Goal: Task Accomplishment & Management: Manage account settings

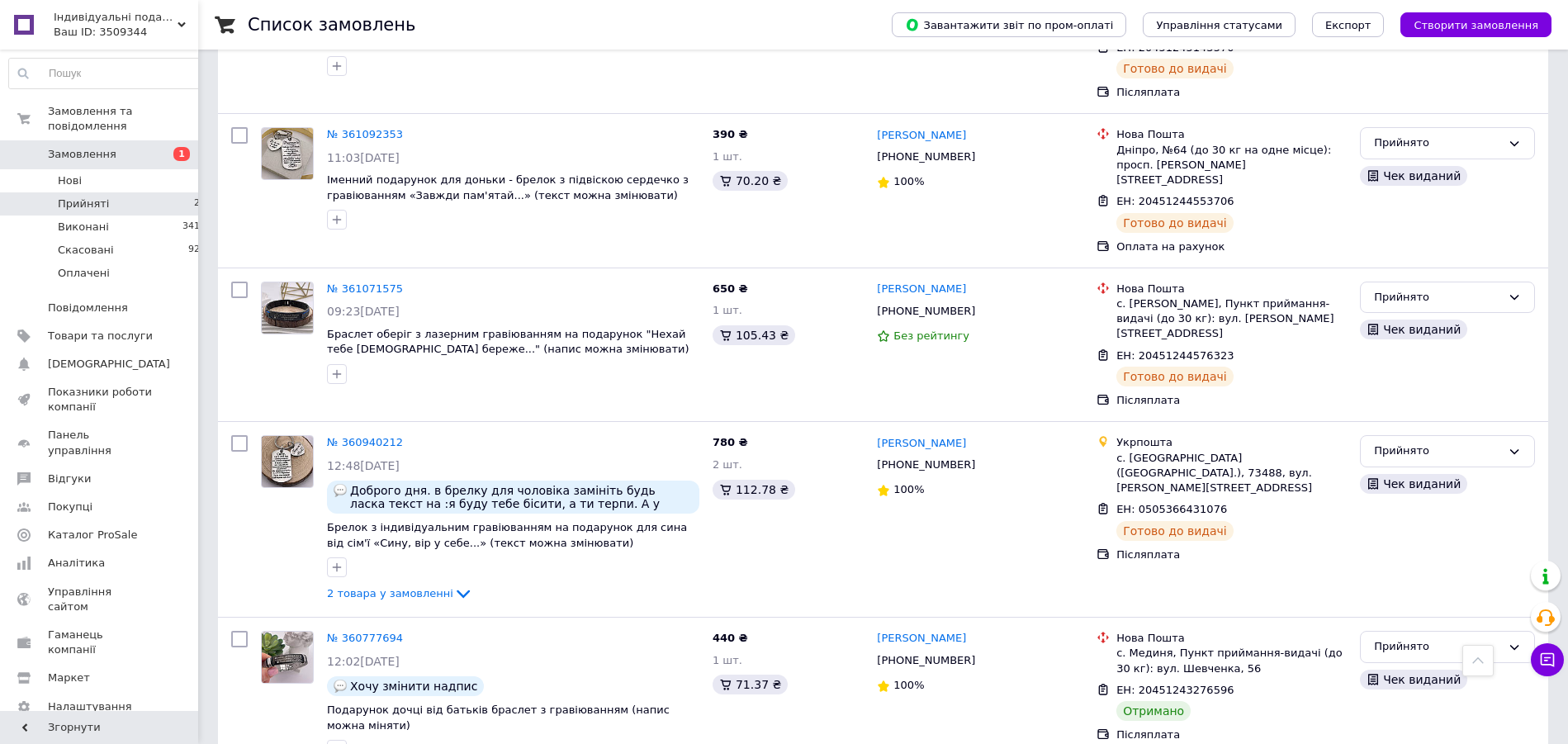
scroll to position [2701, 0]
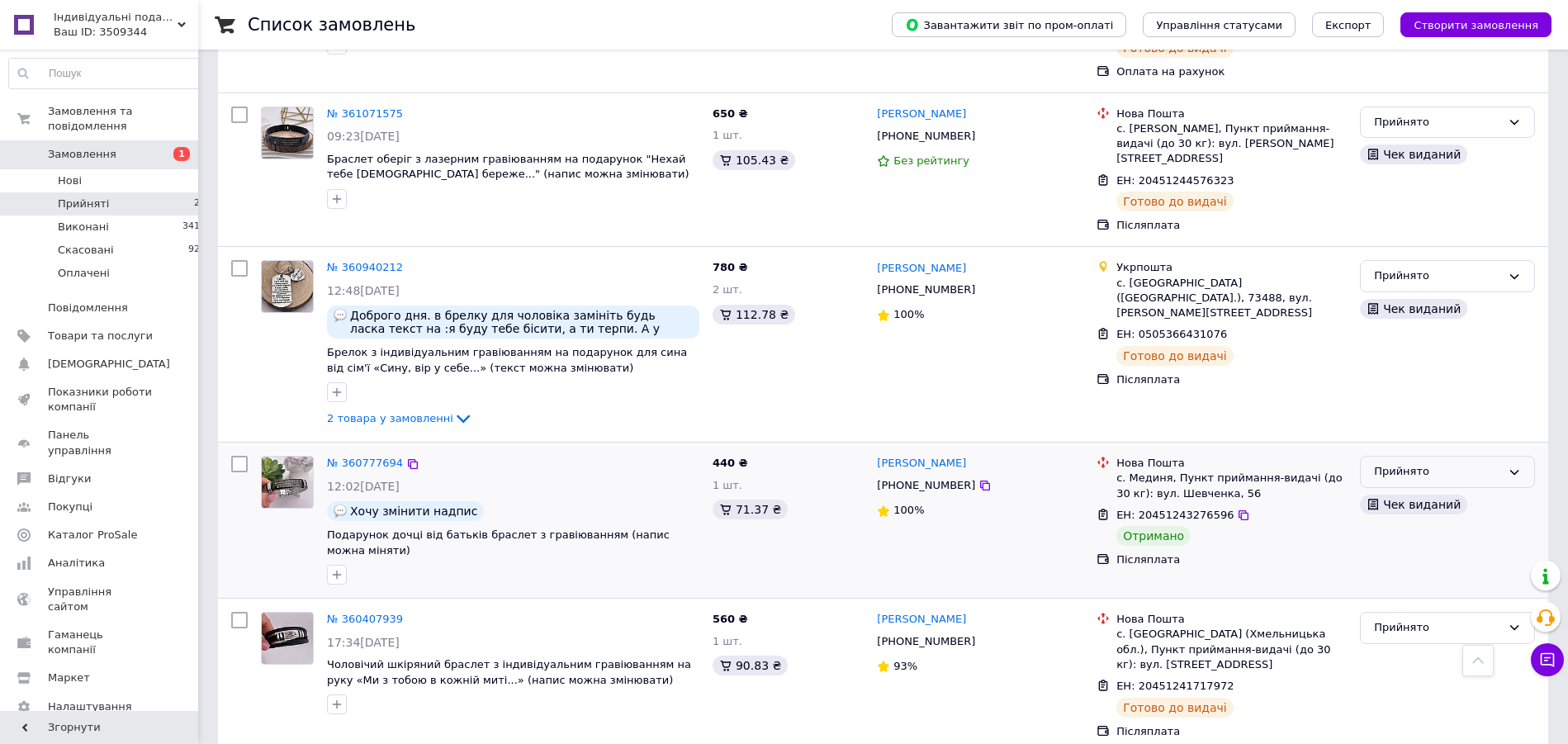
drag, startPoint x: 1504, startPoint y: 411, endPoint x: 1495, endPoint y: 425, distance: 16.6
click at [1502, 456] on div "Прийнято" at bounding box center [1447, 471] width 175 height 32
click at [1484, 492] on li "Виконано" at bounding box center [1447, 506] width 173 height 30
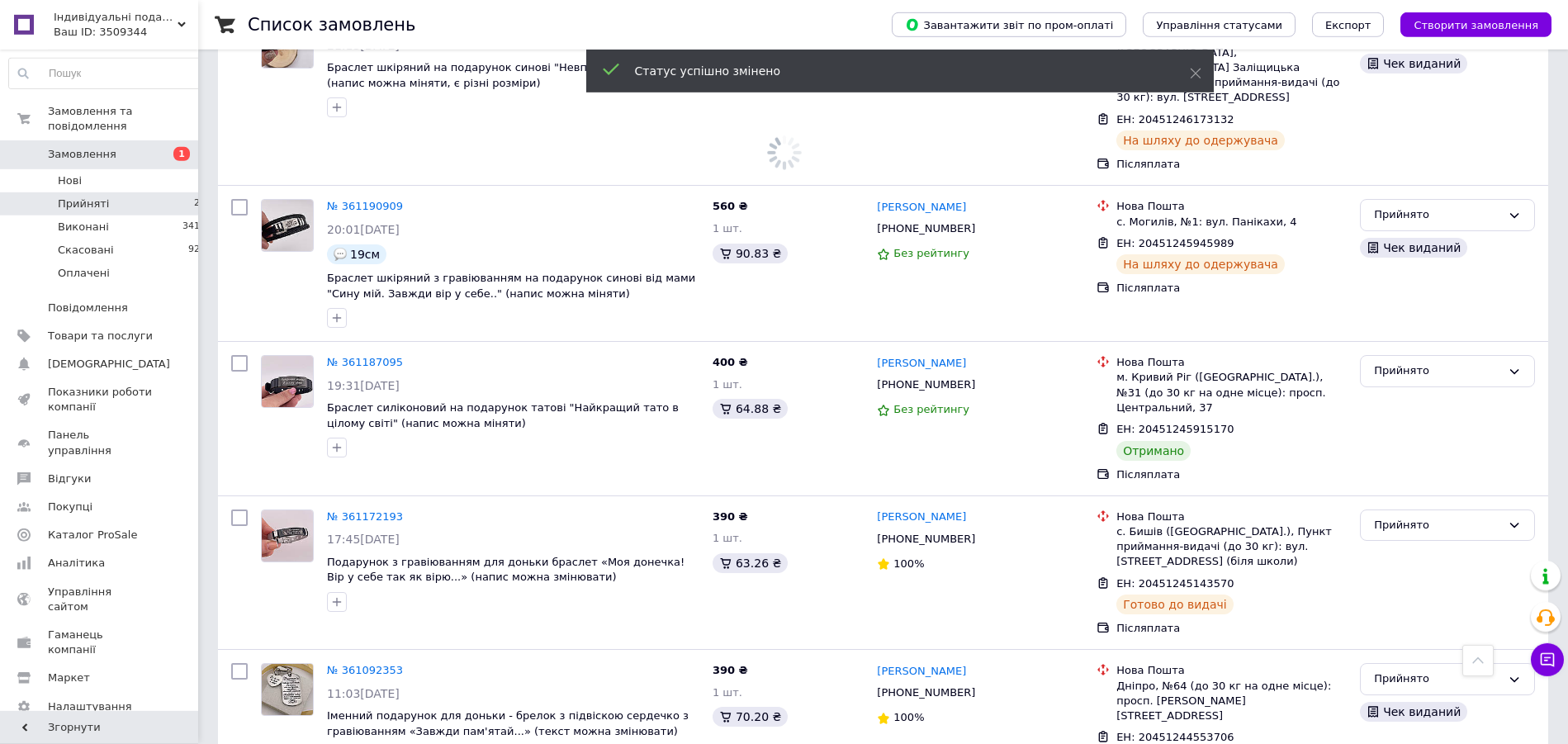
scroll to position [1944, 0]
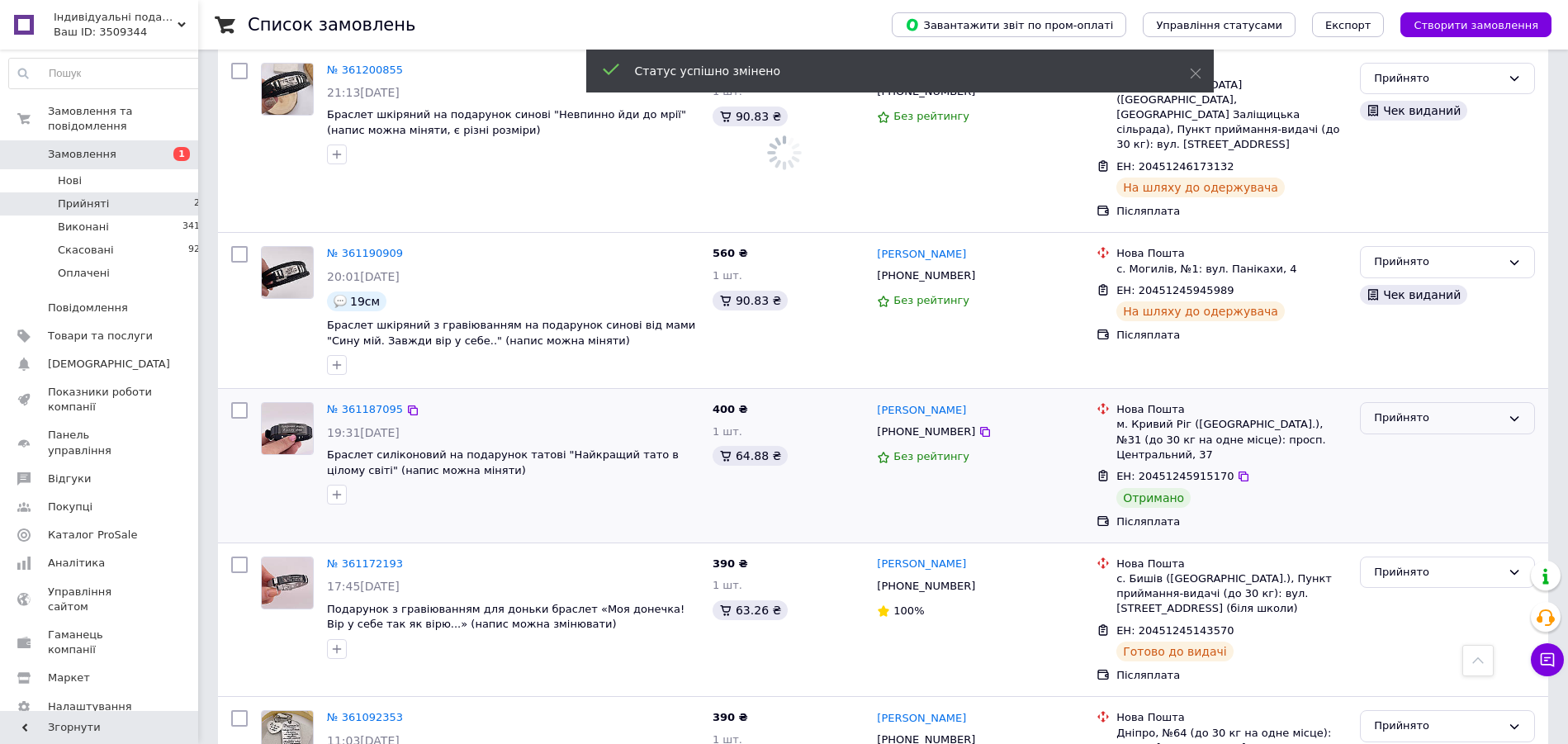
click at [1375, 410] on div "Прийнято" at bounding box center [1437, 418] width 127 height 17
click at [1376, 437] on li "Виконано" at bounding box center [1447, 452] width 173 height 30
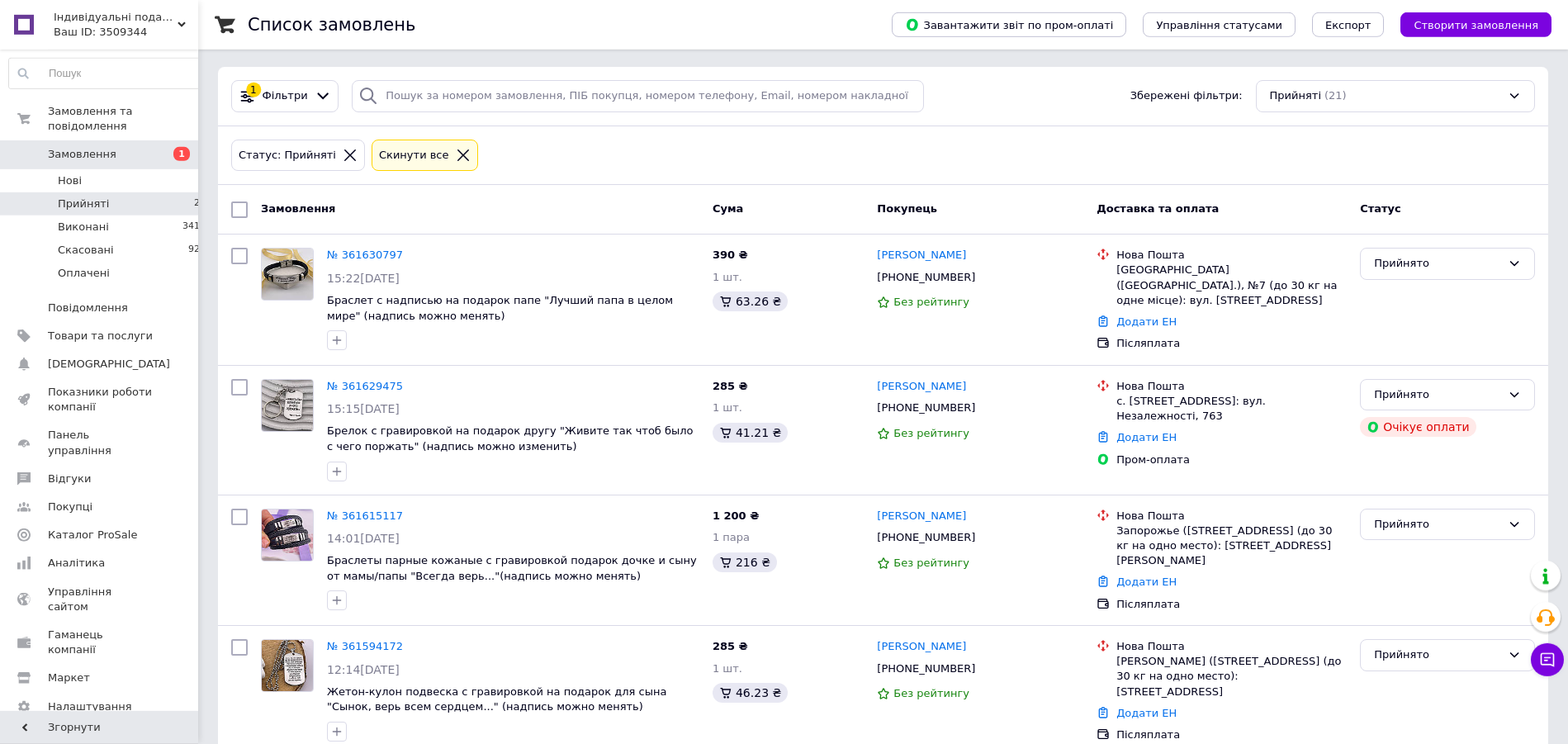
scroll to position [0, 0]
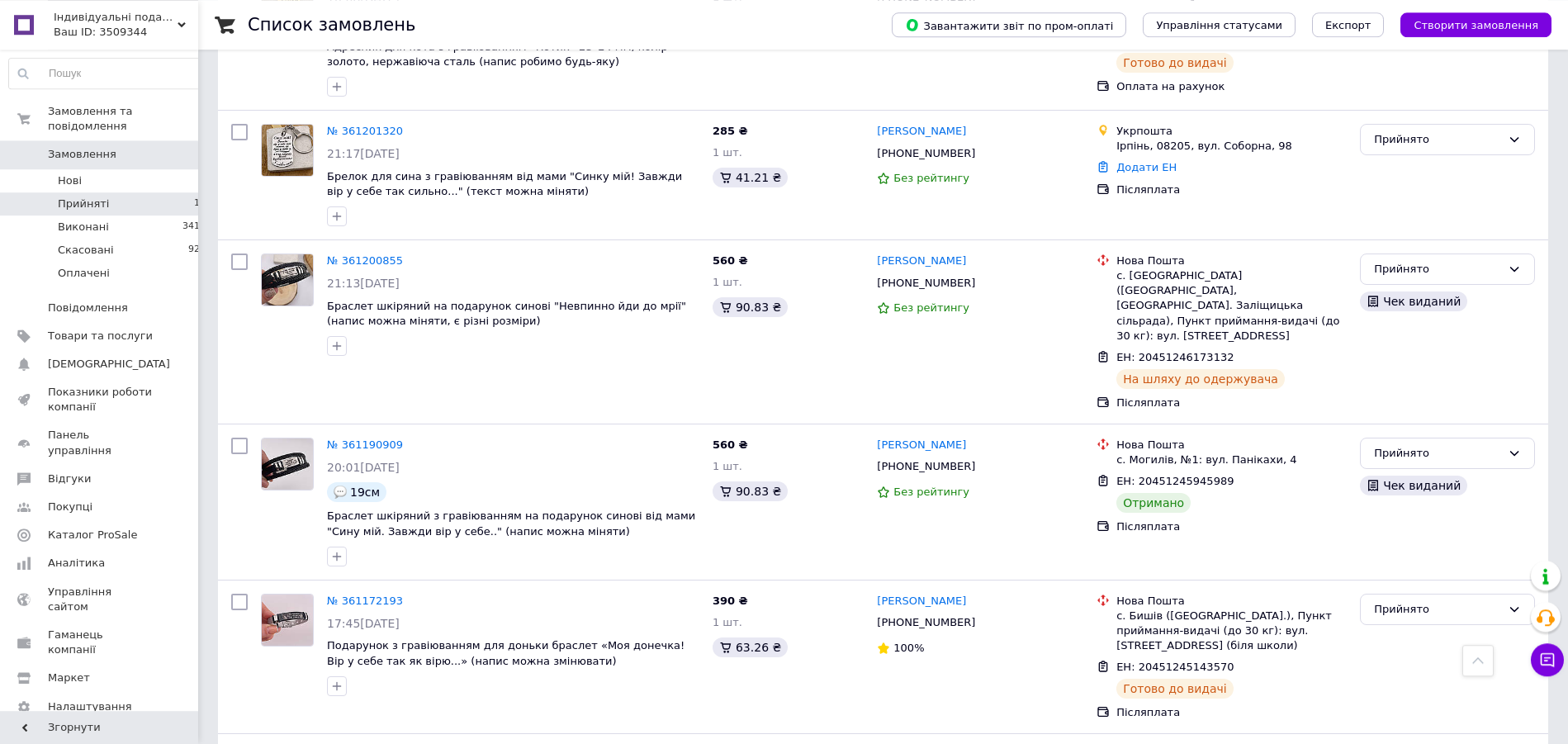
scroll to position [1852, 0]
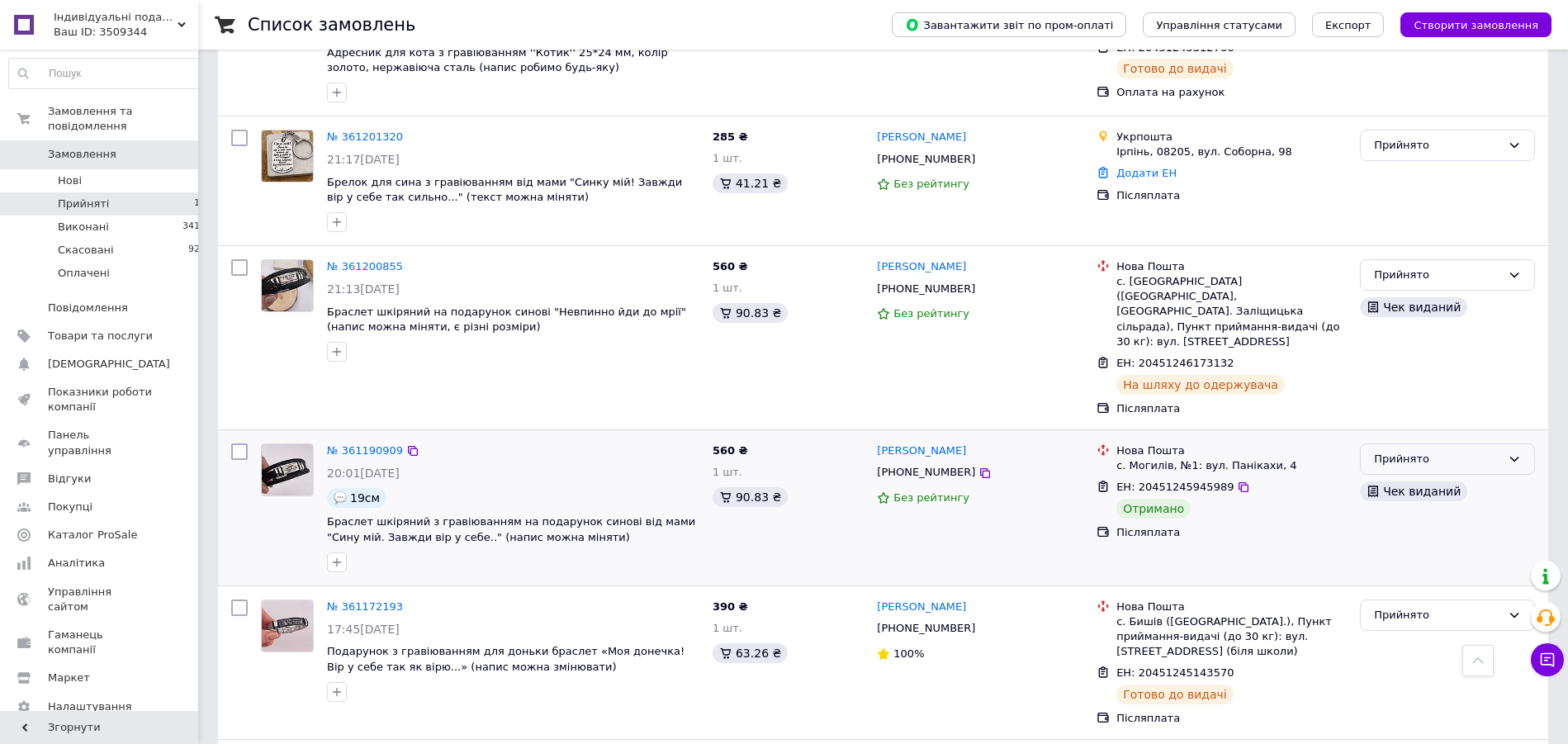
click at [1383, 451] on div "Прийнято" at bounding box center [1437, 460] width 127 height 17
click at [1386, 478] on li "Виконано" at bounding box center [1447, 493] width 173 height 30
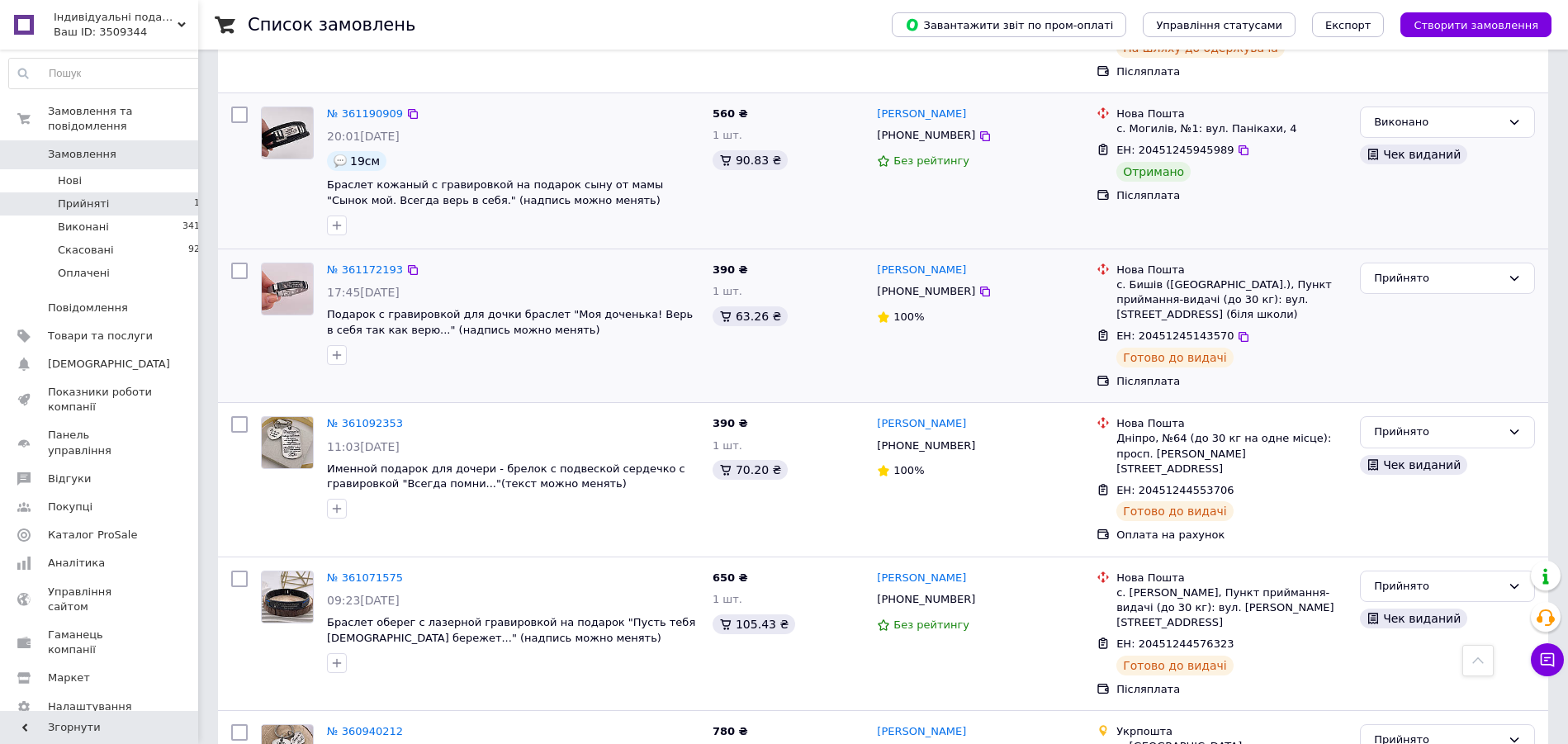
scroll to position [2357, 0]
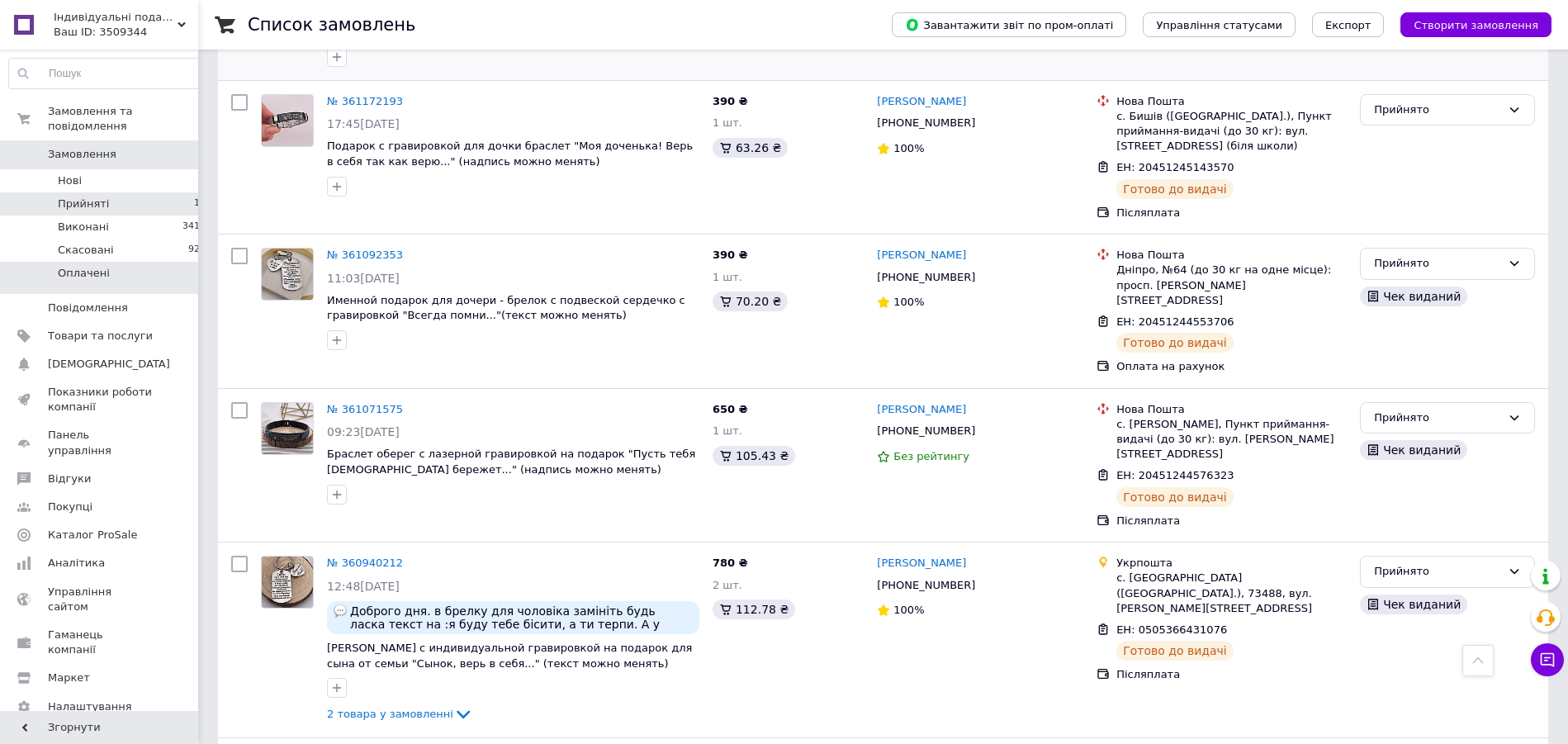
drag, startPoint x: 180, startPoint y: 261, endPoint x: 175, endPoint y: 250, distance: 12.1
click at [179, 262] on li "Оплачені 2" at bounding box center [108, 277] width 215 height 31
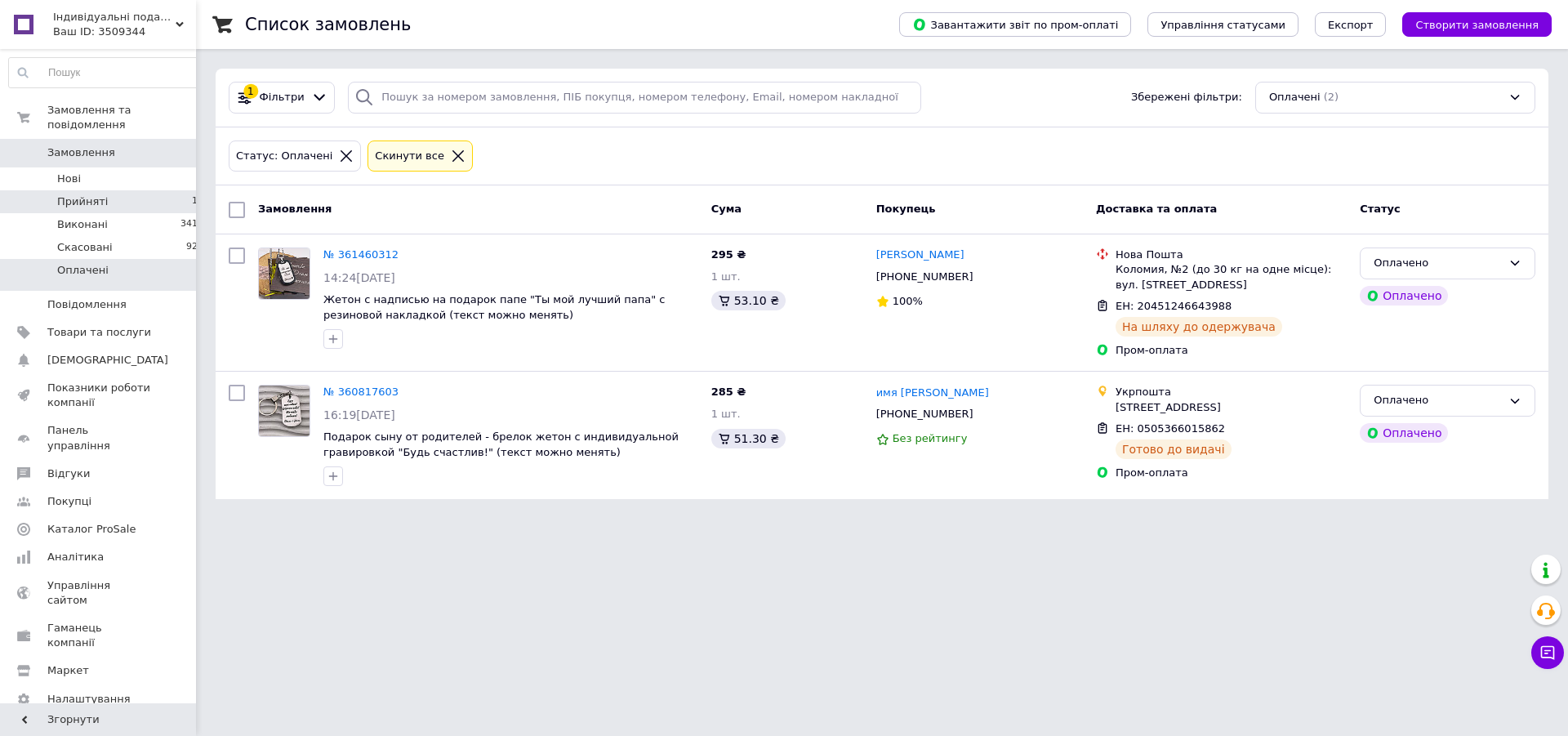
click at [141, 190] on li "Прийняті 19" at bounding box center [106, 201] width 213 height 23
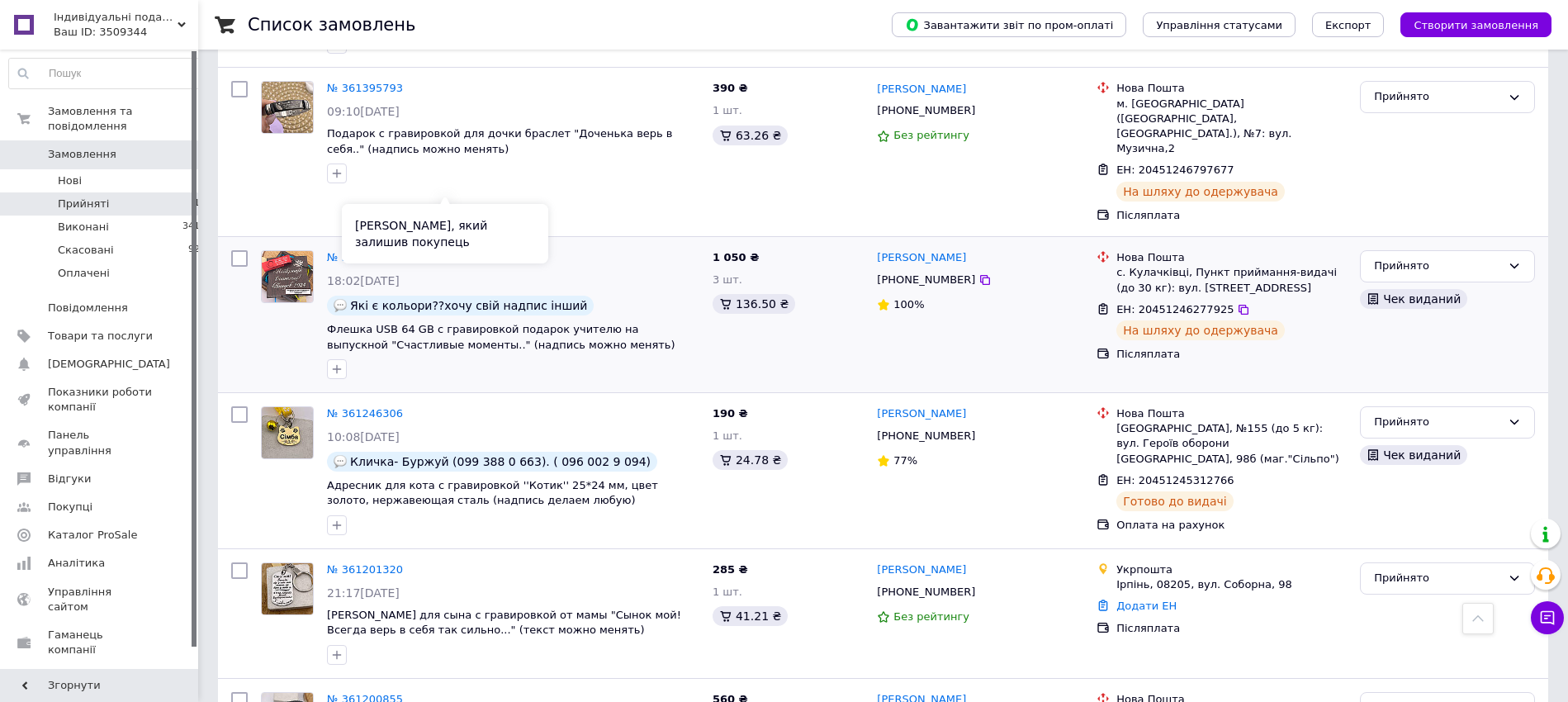
scroll to position [38, 0]
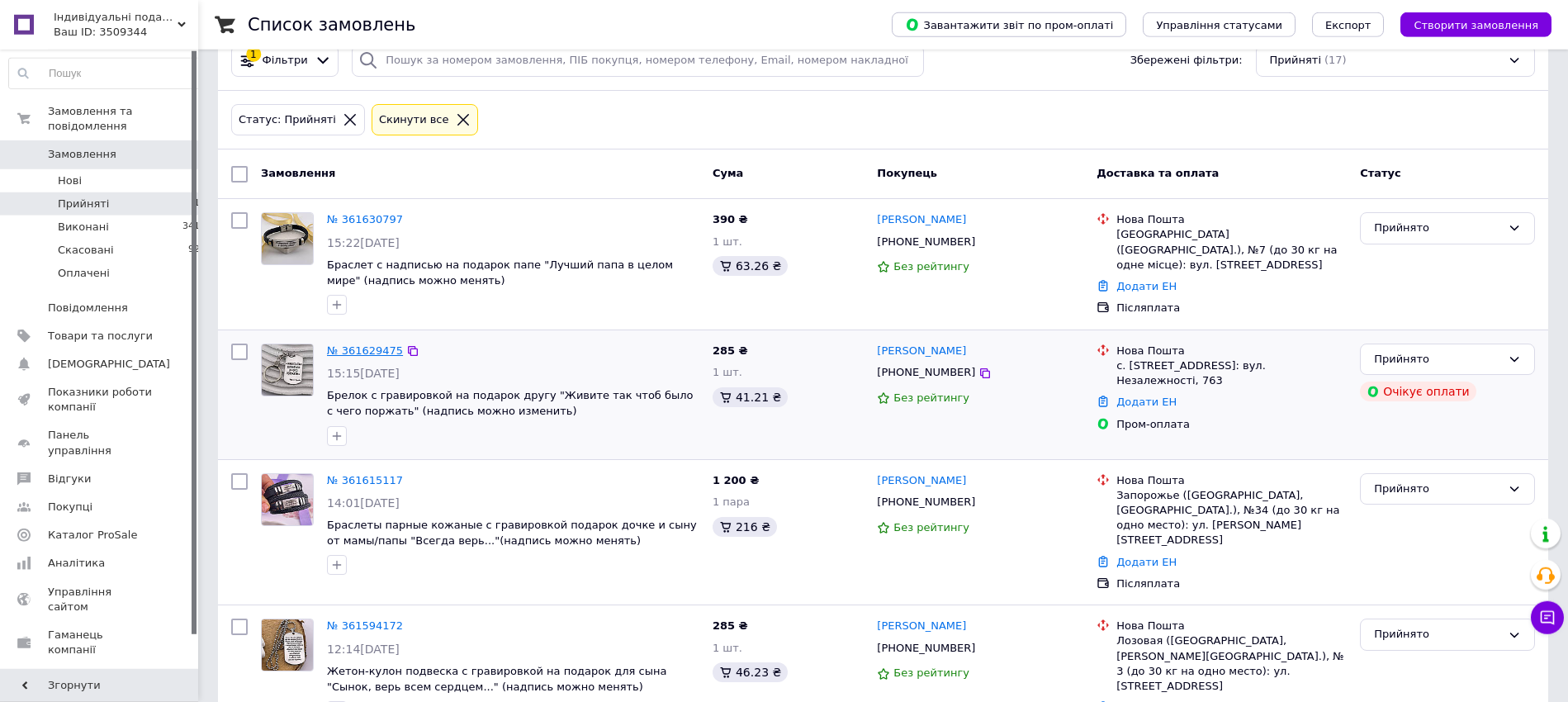
click at [362, 352] on link "№ 361629475" at bounding box center [365, 351] width 76 height 12
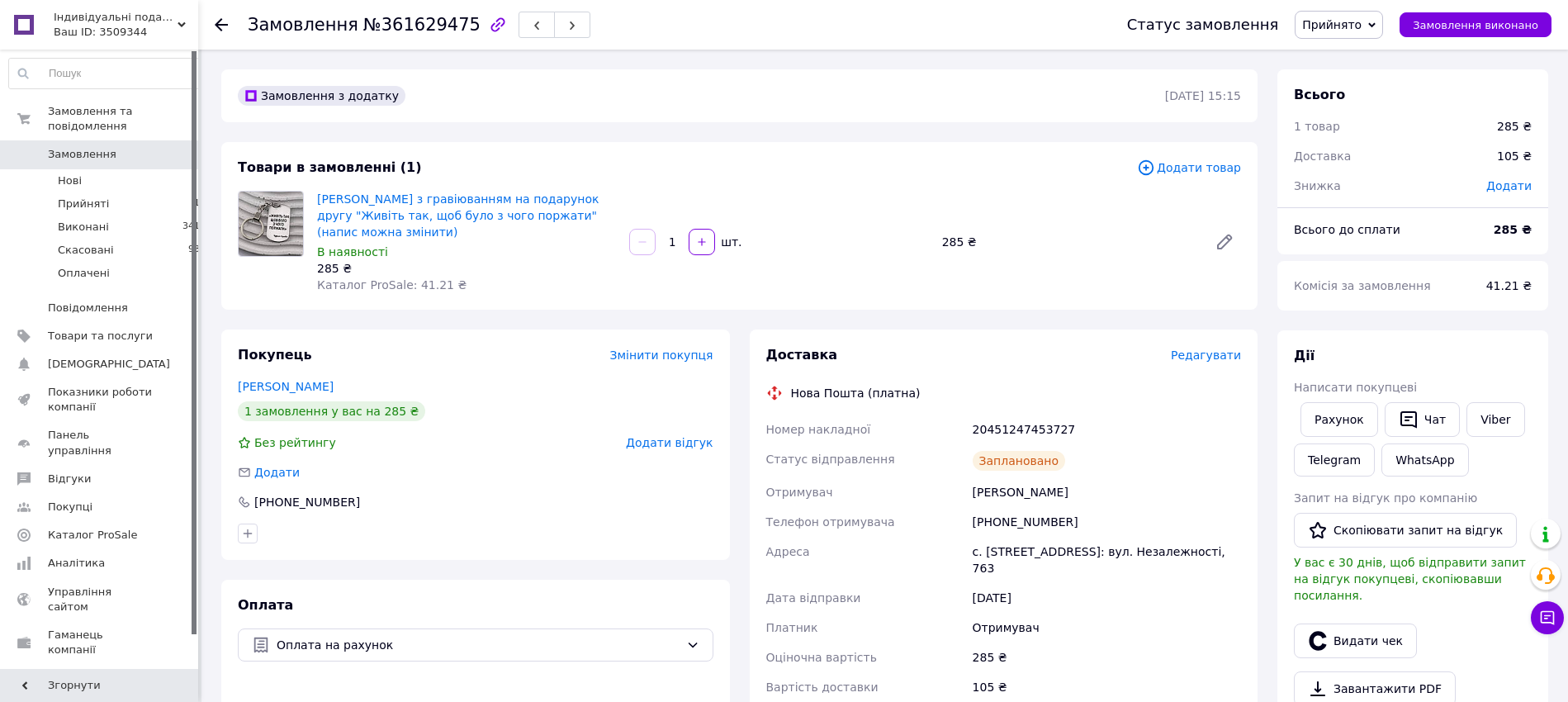
click at [1019, 507] on div "[PHONE_NUMBER]" at bounding box center [1106, 522] width 275 height 30
copy div "380960332097"
click at [1023, 414] on div "20451247453727" at bounding box center [1106, 429] width 275 height 30
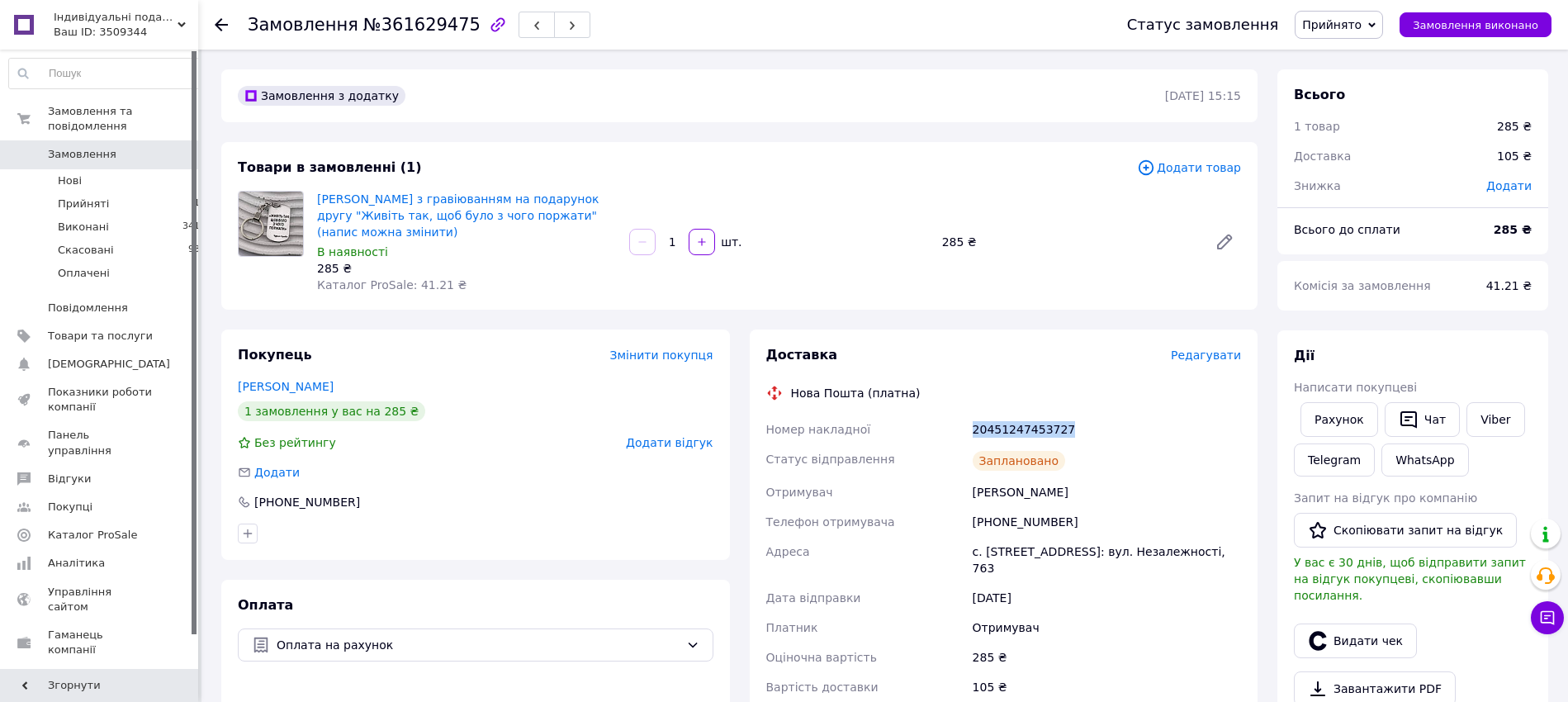
copy div "20451247453727"
click at [170, 192] on li "Прийняті 17" at bounding box center [108, 203] width 215 height 23
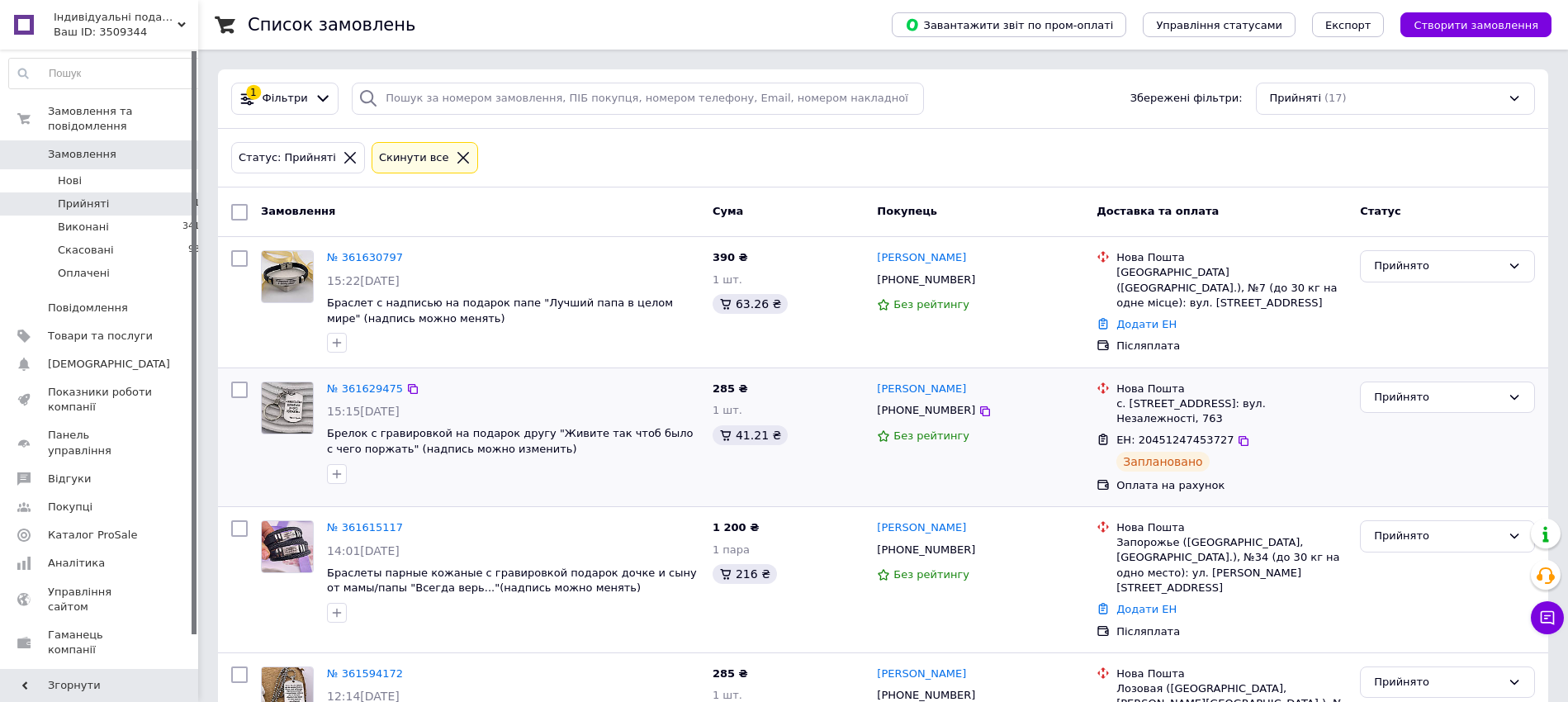
click at [1236, 434] on icon at bounding box center [1243, 440] width 13 height 13
